Goal: Go to known website: Access a specific website the user already knows

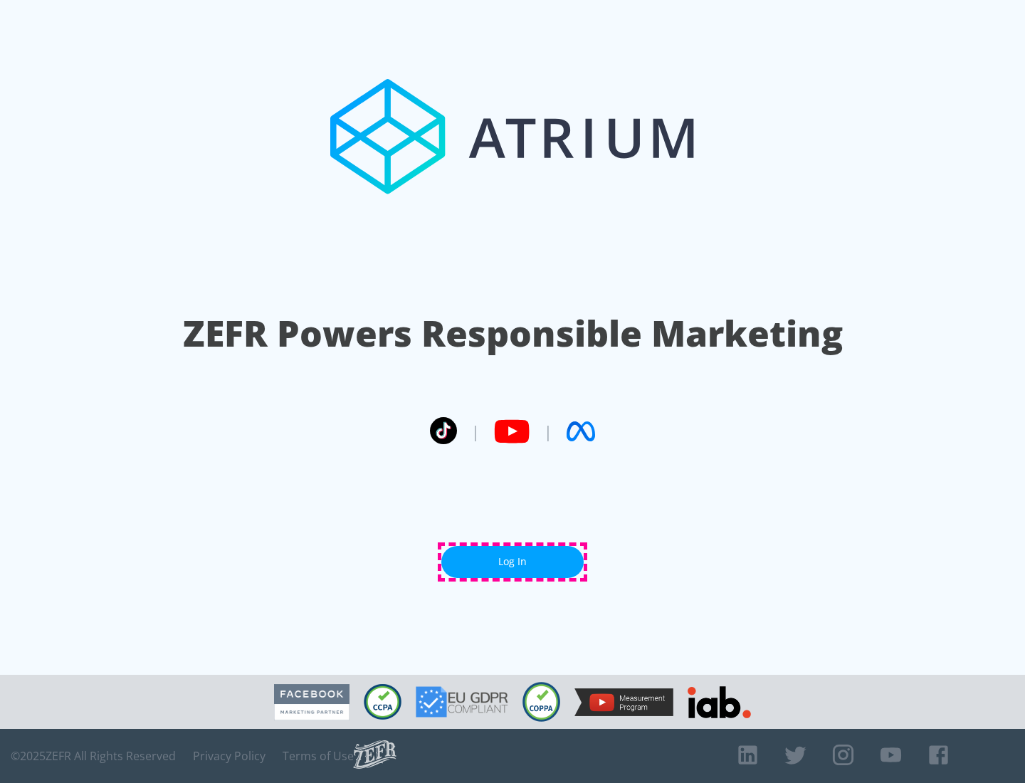
click at [512, 562] on link "Log In" at bounding box center [512, 562] width 142 height 32
